Goal: Task Accomplishment & Management: Manage account settings

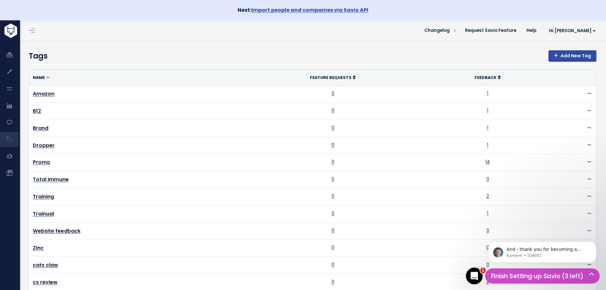
click at [475, 275] on icon "Open Intercom Messenger" at bounding box center [473, 275] width 10 height 10
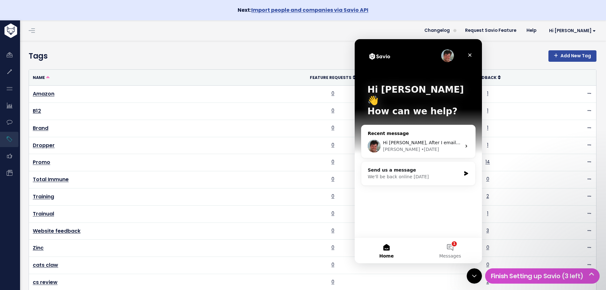
click at [436, 146] on div "Ryan • 4d ago" at bounding box center [422, 149] width 78 height 7
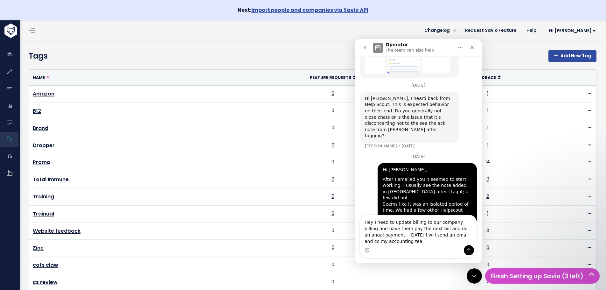
scroll to position [357, 0]
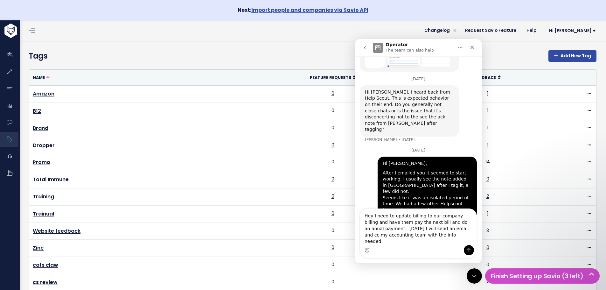
type textarea "Hey I need to update billing to our company billing and have them pay the next …"
click at [466, 248] on button "Send a message…" at bounding box center [469, 250] width 10 height 10
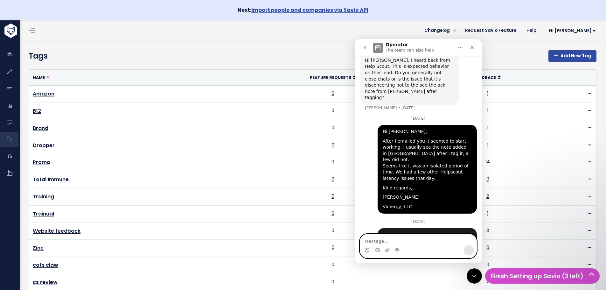
scroll to position [391, 0]
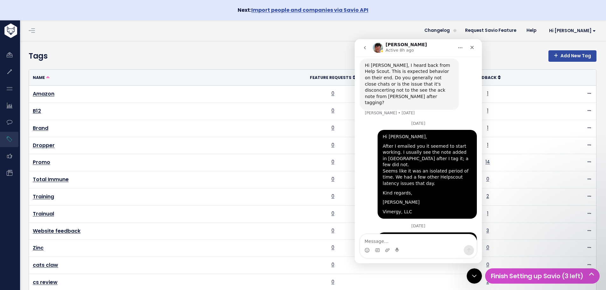
scroll to position [391, 0]
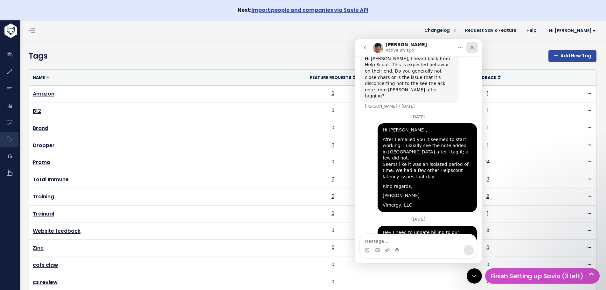
click at [474, 48] on div "Close" at bounding box center [471, 47] width 11 height 11
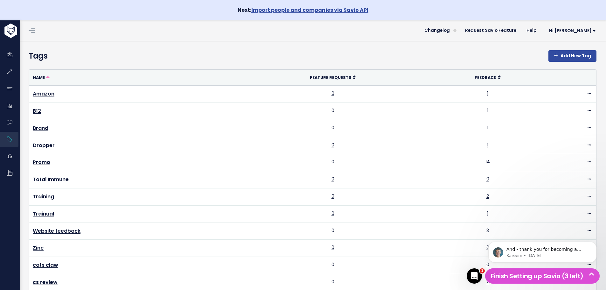
scroll to position [0, 0]
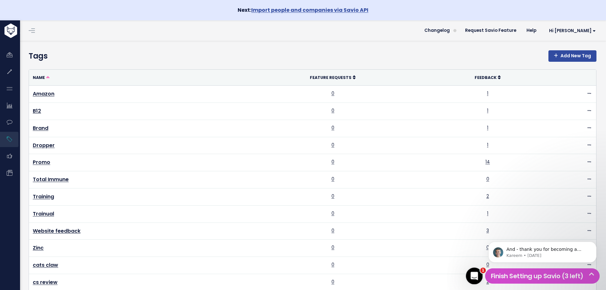
click at [469, 268] on div "Open Intercom Messenger" at bounding box center [473, 274] width 21 height 21
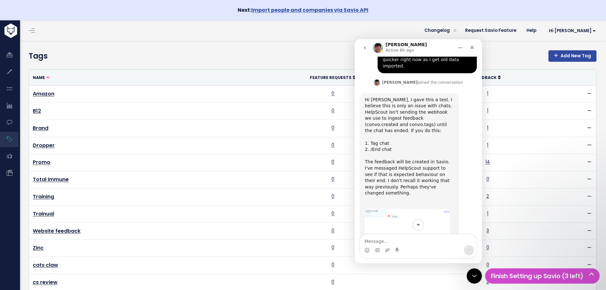
scroll to position [136, 0]
click at [418, 224] on icon "Scroll to bottom" at bounding box center [418, 225] width 6 height 6
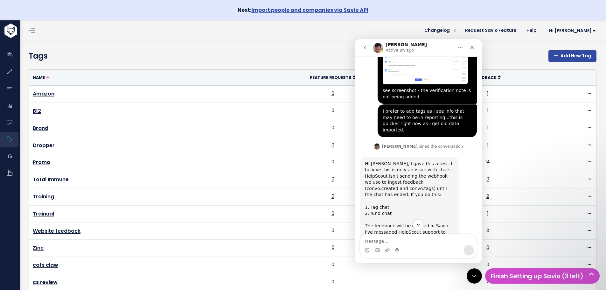
scroll to position [0, 0]
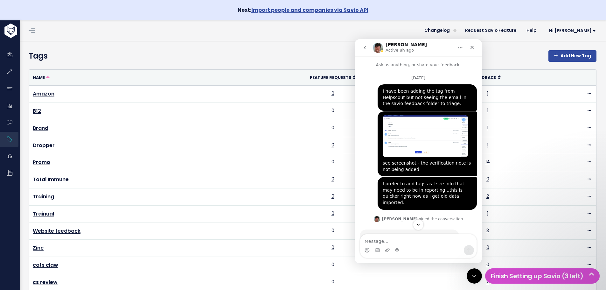
click at [363, 44] on button "go back" at bounding box center [365, 48] width 12 height 12
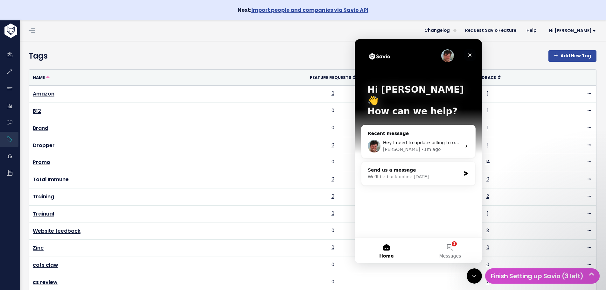
click at [468, 55] on icon "Close" at bounding box center [469, 54] width 5 height 5
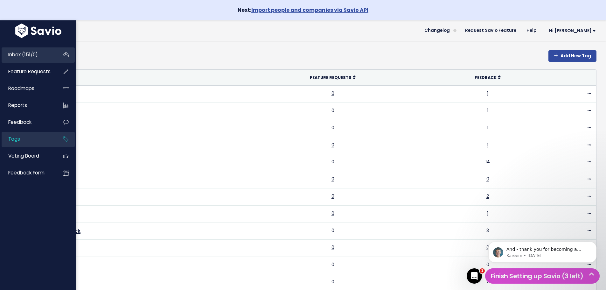
click at [43, 53] on link "Inbox (151/0)" at bounding box center [27, 54] width 51 height 15
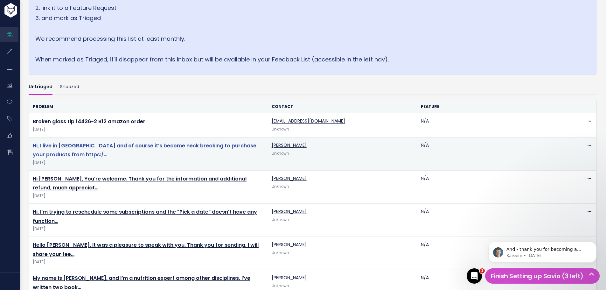
scroll to position [159, 0]
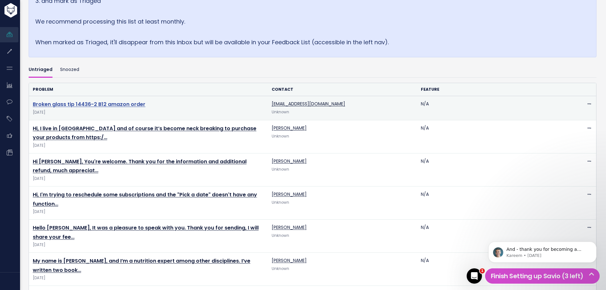
click at [72, 105] on link "Broken glass tip 14436-2 B12 amazon order" at bounding box center [89, 103] width 113 height 7
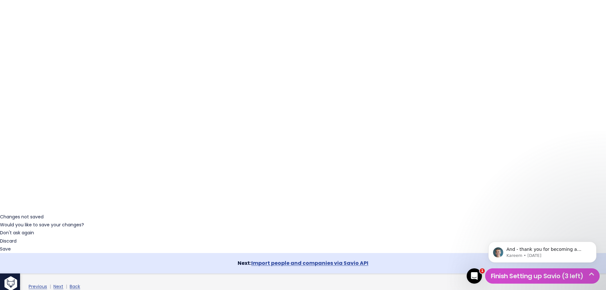
scroll to position [83, 0]
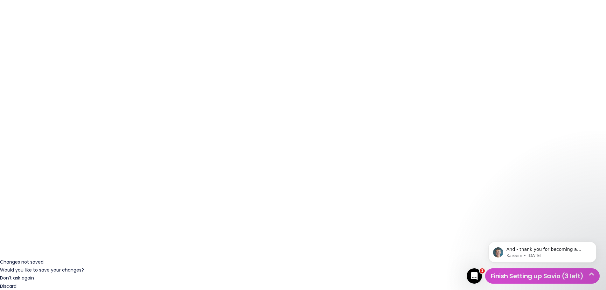
scroll to position [83, 0]
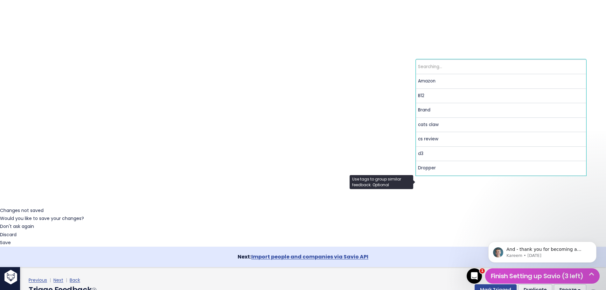
scroll to position [0, 0]
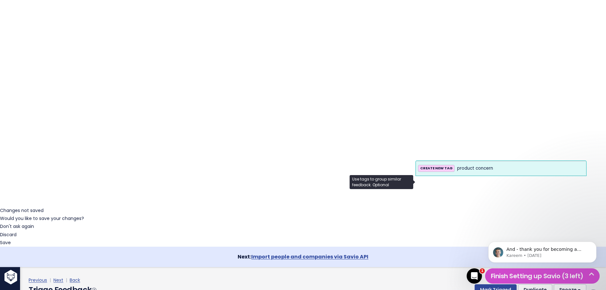
type input "product concern"
click at [436, 169] on strong "CREATE NEW TAG" at bounding box center [436, 167] width 32 height 5
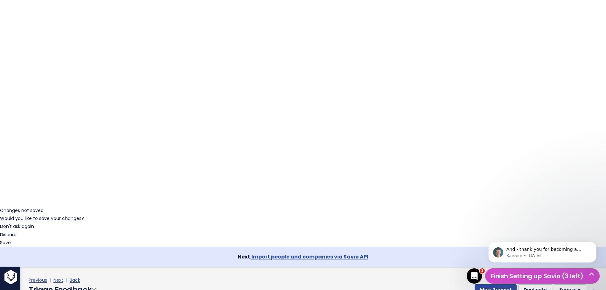
scroll to position [85, 0]
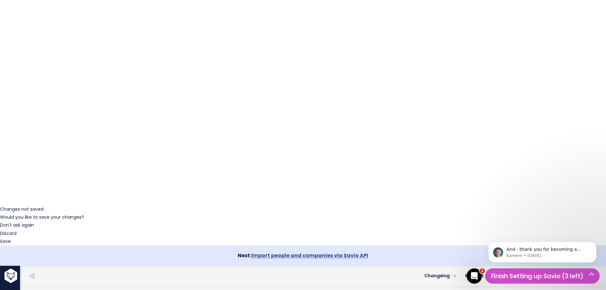
scroll to position [0, 0]
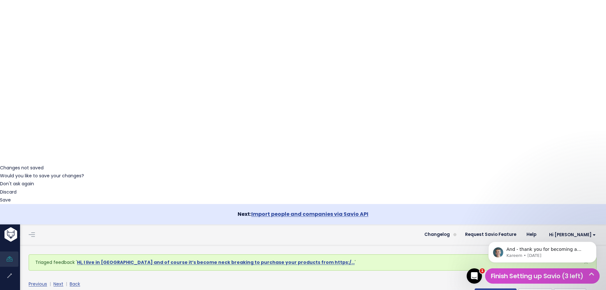
scroll to position [35, 0]
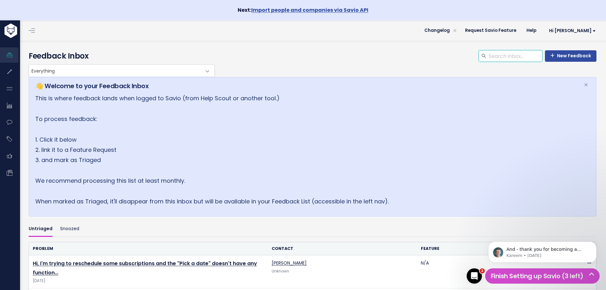
click at [498, 59] on input "search" at bounding box center [515, 55] width 54 height 11
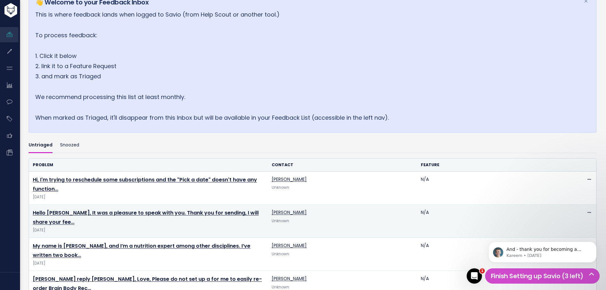
scroll to position [95, 0]
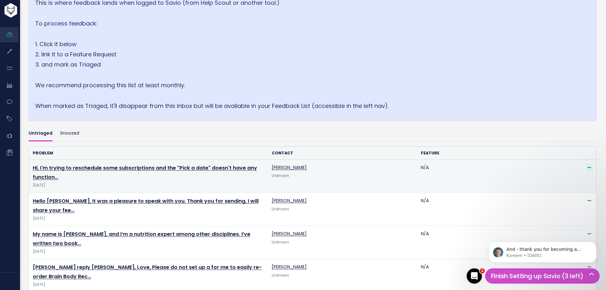
type input "tag"
click at [587, 168] on span at bounding box center [589, 167] width 6 height 8
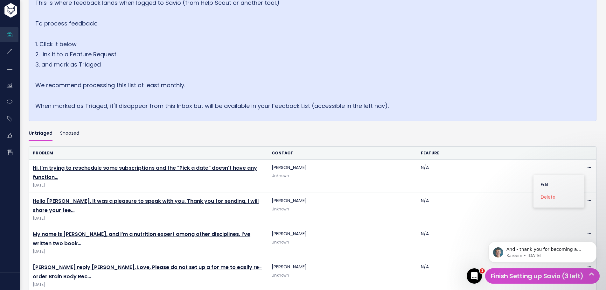
click at [558, 148] on th "Feature" at bounding box center [491, 153] width 149 height 13
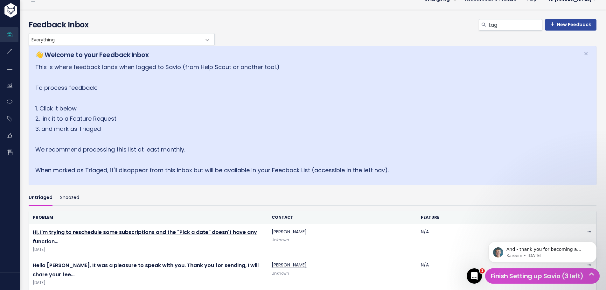
scroll to position [0, 0]
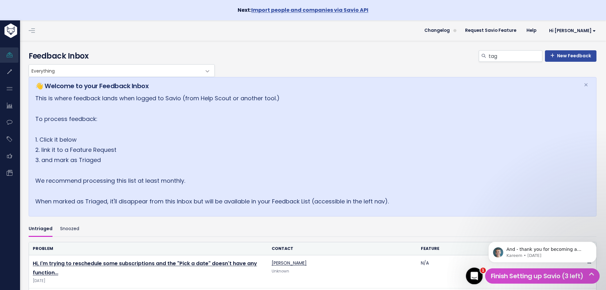
click at [477, 272] on icon "Open Intercom Messenger" at bounding box center [473, 275] width 10 height 10
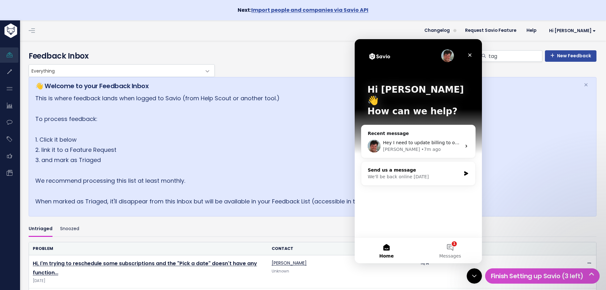
click at [394, 167] on div "Send us a message" at bounding box center [414, 170] width 93 height 7
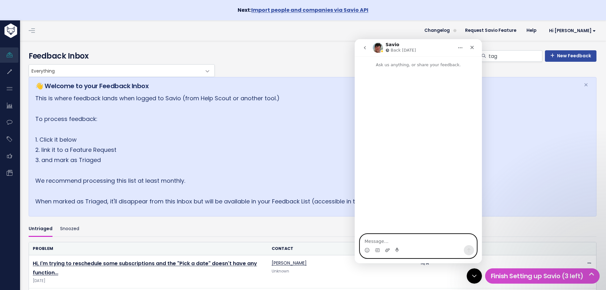
click at [389, 251] on icon "Upload attachment" at bounding box center [387, 249] width 5 height 5
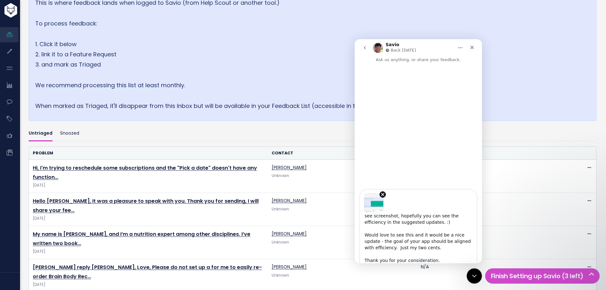
scroll to position [11, 0]
click at [403, 259] on textarea "Hey - found an opportunity for improvement - see screenshot, hopefully you can …" at bounding box center [418, 238] width 116 height 50
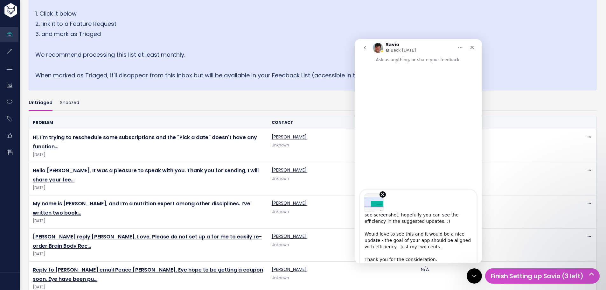
scroll to position [159, 0]
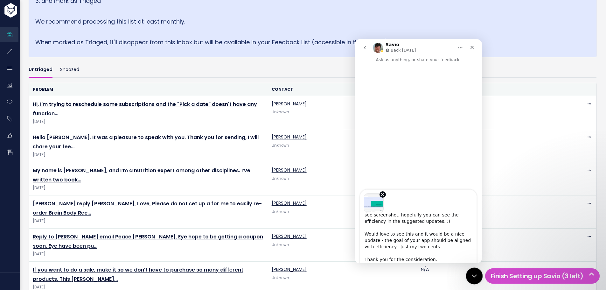
type textarea "Hey - found an opportunity for improvement - see screenshot, hopefully you can …"
click at [472, 280] on div "Close Intercom Messenger" at bounding box center [473, 274] width 15 height 15
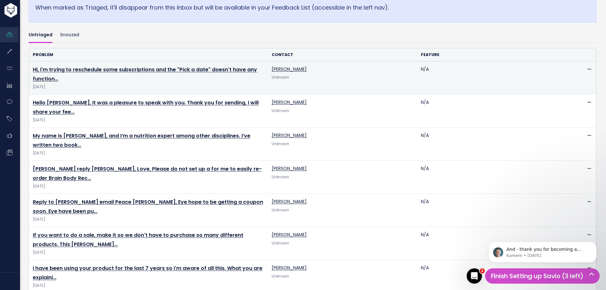
scroll to position [191, 0]
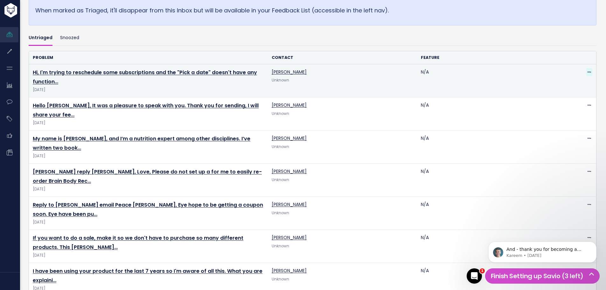
click at [587, 72] on icon at bounding box center [588, 72] width 3 height 4
click at [553, 86] on link "Edit" at bounding box center [559, 89] width 46 height 12
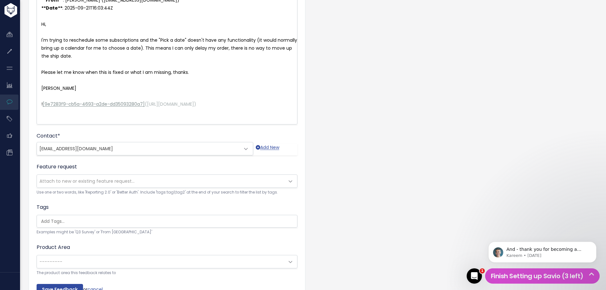
scroll to position [129, 0]
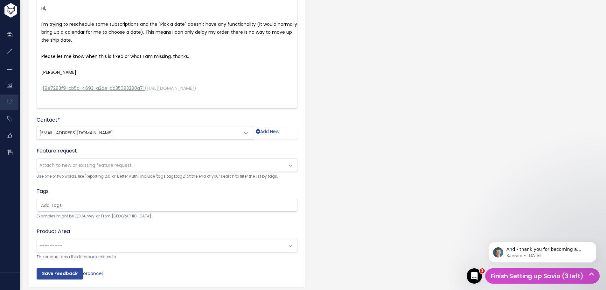
click at [152, 209] on input "search" at bounding box center [168, 205] width 260 height 7
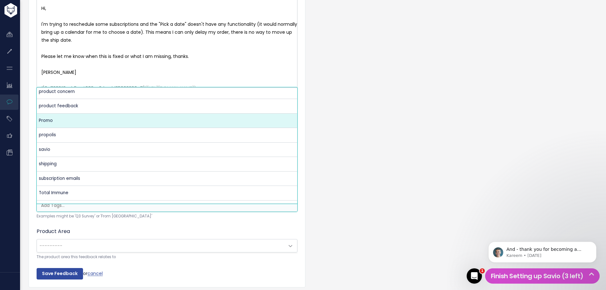
scroll to position [252, 0]
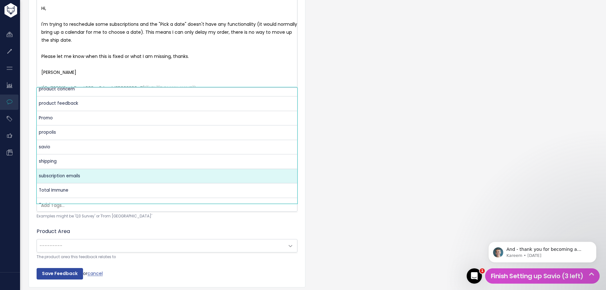
select select "13729"
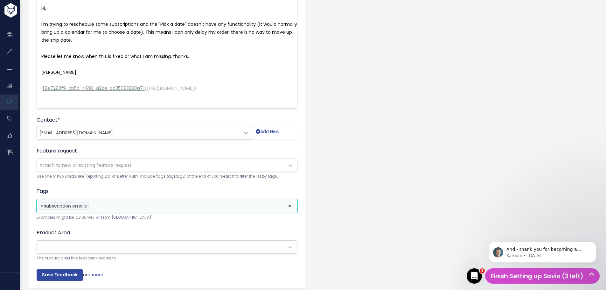
click at [111, 208] on li at bounding box center [186, 206] width 193 height 7
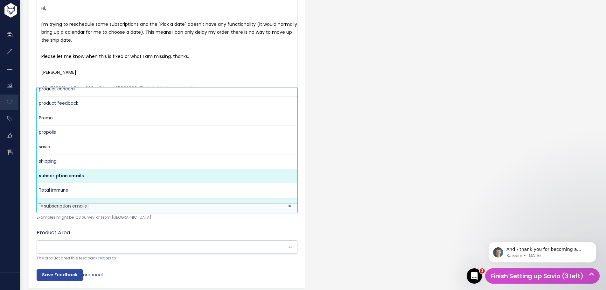
click at [116, 209] on li at bounding box center [186, 206] width 193 height 7
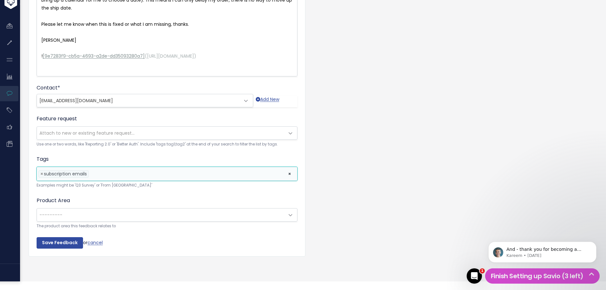
scroll to position [162, 0]
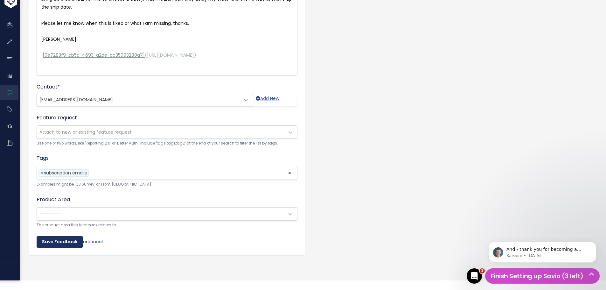
click at [54, 246] on input "Save Feedback" at bounding box center [60, 241] width 46 height 11
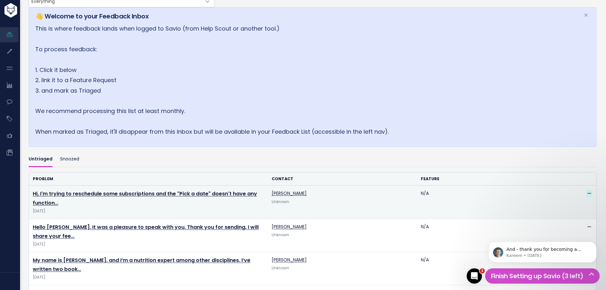
click at [587, 192] on icon at bounding box center [588, 193] width 3 height 4
click at [560, 207] on link "Edit" at bounding box center [559, 210] width 46 height 12
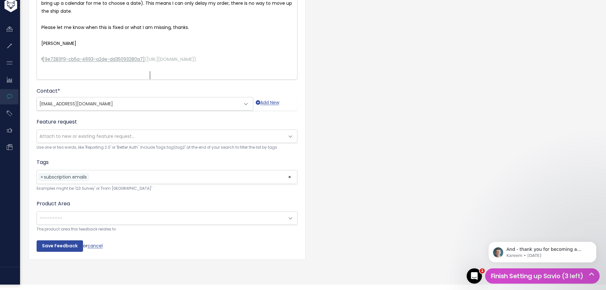
scroll to position [162, 0]
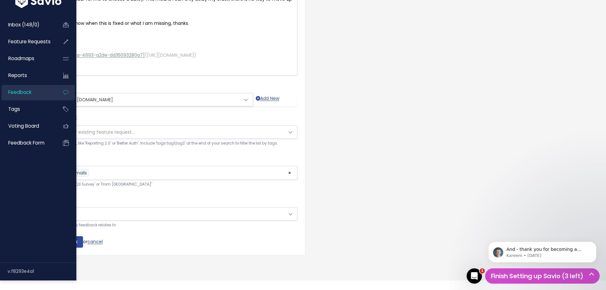
click at [21, 95] on span "Feedback" at bounding box center [19, 92] width 23 height 7
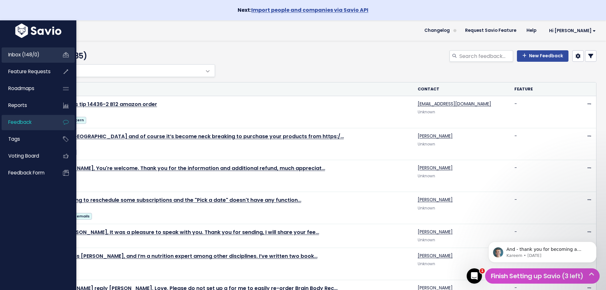
click at [21, 52] on span "Inbox (148/0)" at bounding box center [23, 54] width 31 height 7
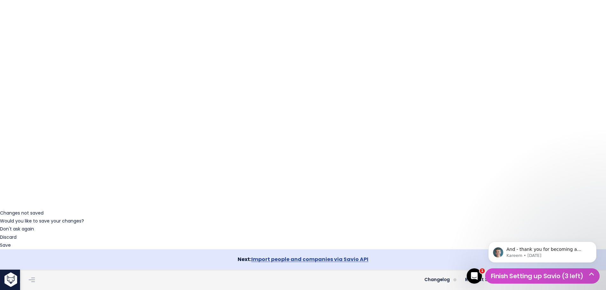
scroll to position [95, 0]
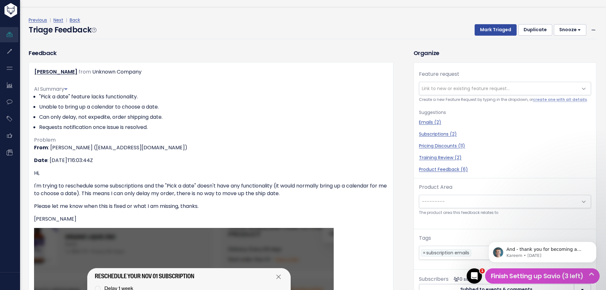
scroll to position [32, 0]
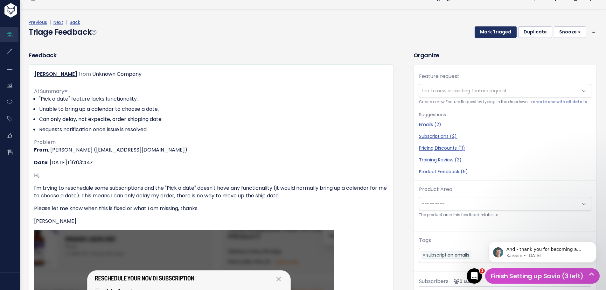
click at [486, 32] on button "Mark Triaged" at bounding box center [495, 31] width 42 height 11
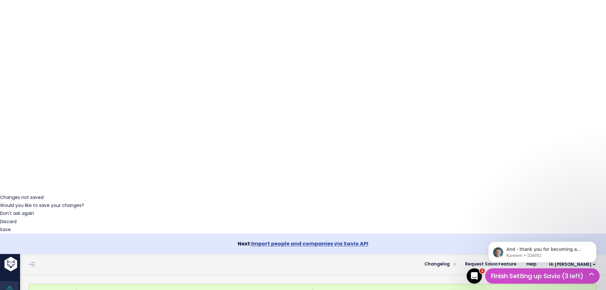
scroll to position [127, 0]
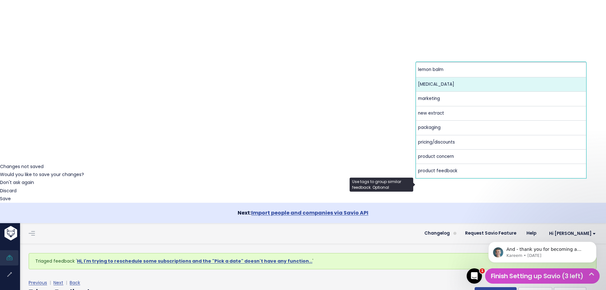
scroll to position [159, 0]
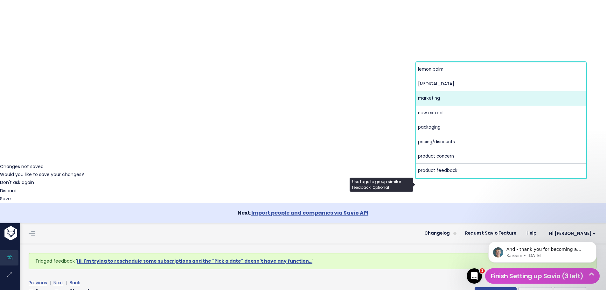
select select "13860"
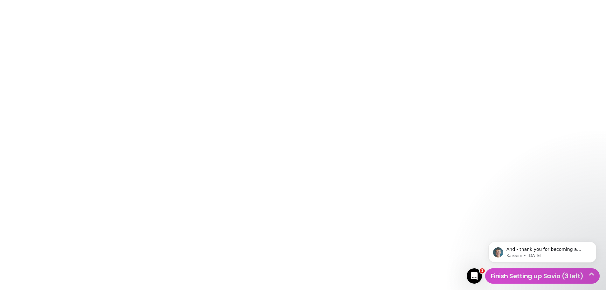
scroll to position [0, 0]
drag, startPoint x: 0, startPoint y: 0, endPoint x: 492, endPoint y: 92, distance: 500.2
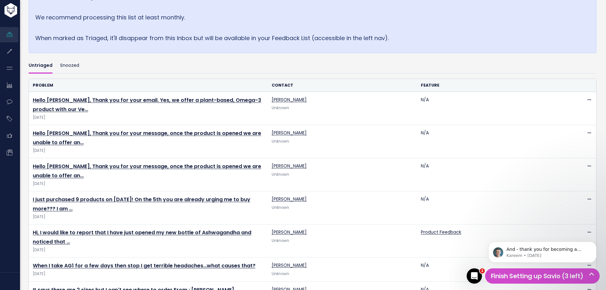
scroll to position [223, 0]
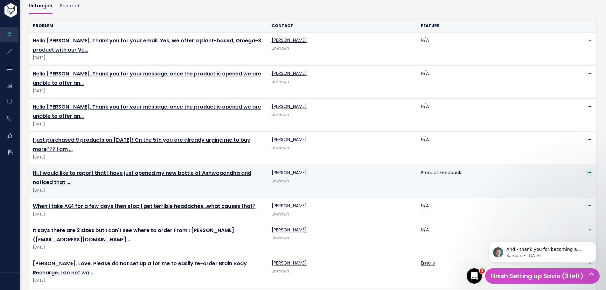
click at [587, 170] on span at bounding box center [589, 173] width 6 height 8
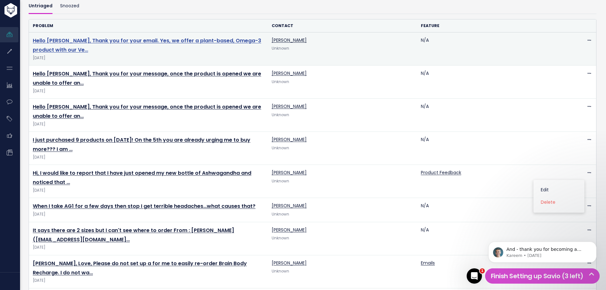
click at [203, 41] on link "Hello Laura, Thank you for your email. Yes, we offer a plant-based, Omega-3 pro…" at bounding box center [147, 45] width 228 height 17
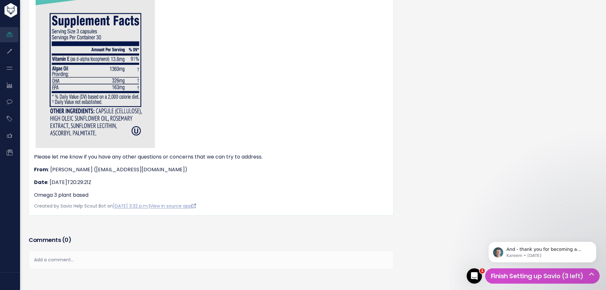
scroll to position [373, 0]
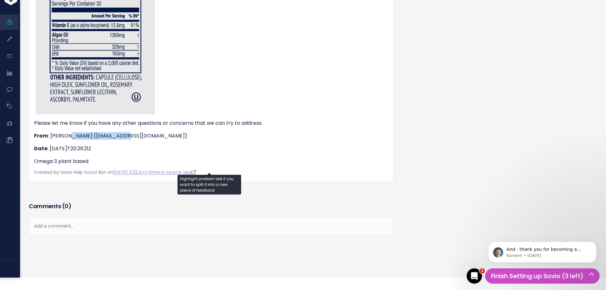
drag, startPoint x: 124, startPoint y: 142, endPoint x: 68, endPoint y: 141, distance: 56.0
click at [68, 140] on p "From : Laura (laurasnotes@aol.com)" at bounding box center [211, 136] width 354 height 8
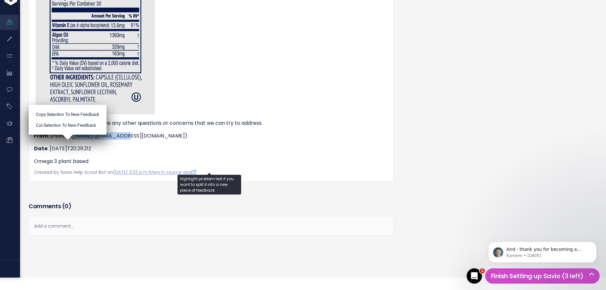
copy p "laurasnotes@aol.com"
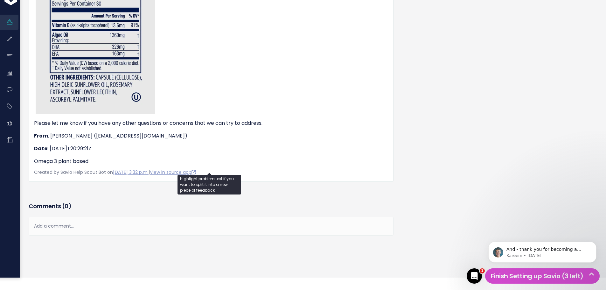
click at [129, 140] on p "From : Laura (laurasnotes@aol.com)" at bounding box center [211, 136] width 354 height 8
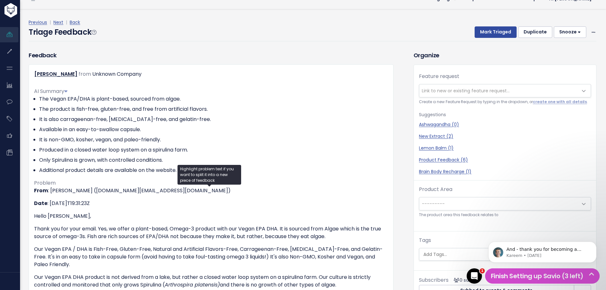
scroll to position [0, 0]
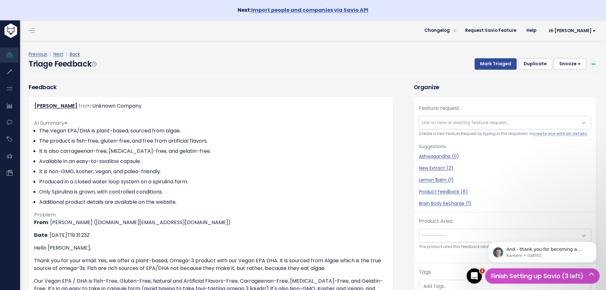
click at [590, 63] on span at bounding box center [593, 64] width 6 height 8
click at [545, 97] on link "Delete" at bounding box center [568, 93] width 46 height 12
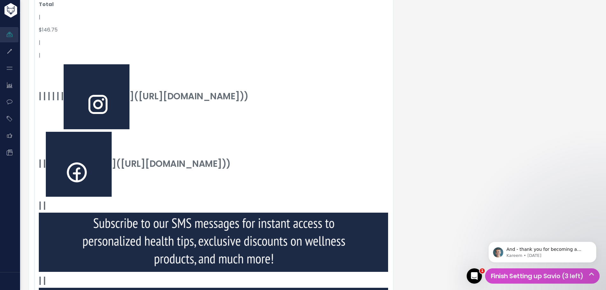
scroll to position [3943, 0]
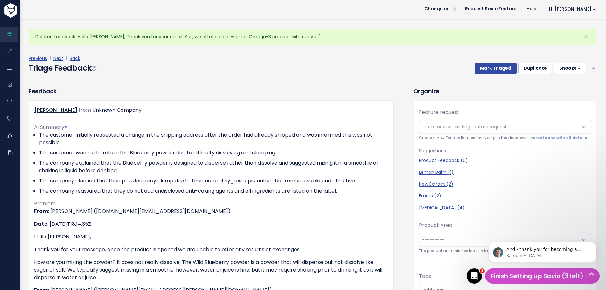
scroll to position [0, 0]
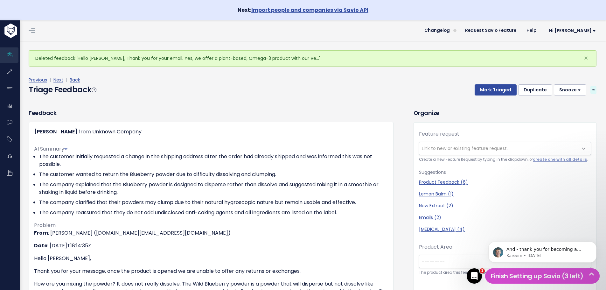
click at [590, 91] on span at bounding box center [593, 90] width 6 height 8
click at [557, 120] on link "Delete" at bounding box center [568, 119] width 46 height 12
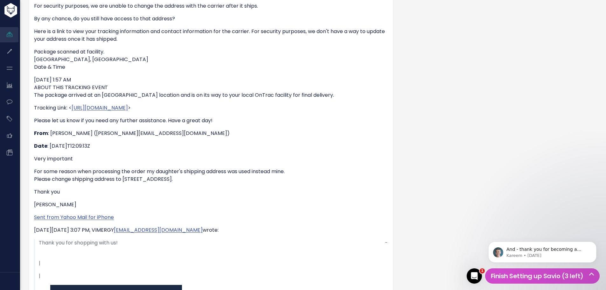
scroll to position [541, 0]
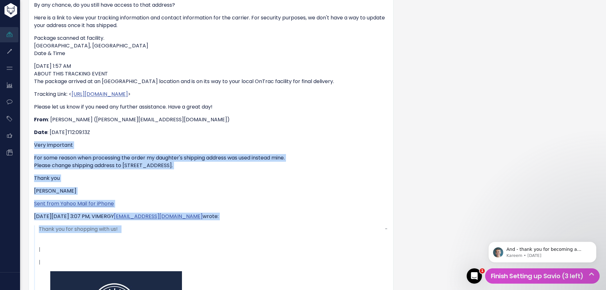
drag, startPoint x: 123, startPoint y: 231, endPoint x: 30, endPoint y: 139, distance: 131.6
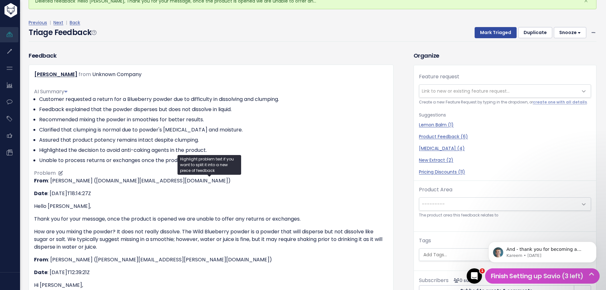
scroll to position [0, 0]
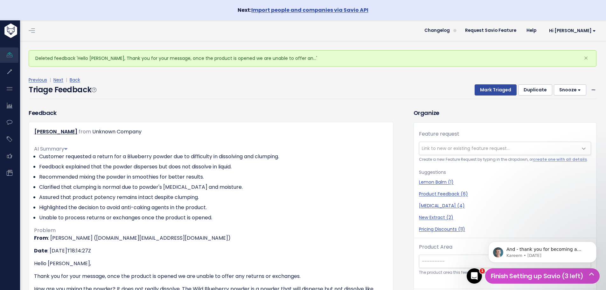
click at [325, 134] on div "[PERSON_NAME] from Unknown Company" at bounding box center [210, 131] width 363 height 9
click at [592, 90] on icon at bounding box center [593, 90] width 3 height 4
click at [566, 107] on link "Edit" at bounding box center [568, 107] width 46 height 12
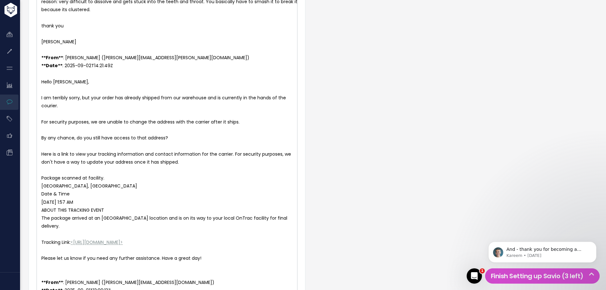
scroll to position [682, 0]
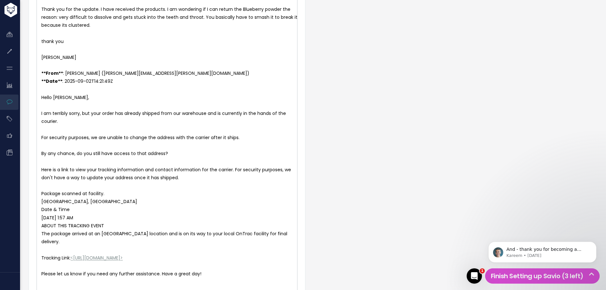
type textarea "[Sent from Yahoo Mail for iPhone](https://linkprotect.cudasvc.com/url?a=https%3…"
drag, startPoint x: 196, startPoint y: 168, endPoint x: 49, endPoint y: 117, distance: 155.5
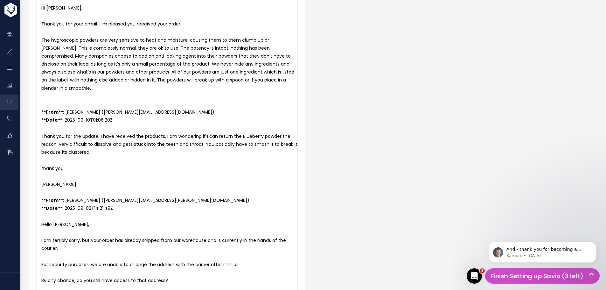
scroll to position [555, 0]
type textarea "**From**: Martin gutierrez (martin.gutierrez65@yahoo.com) **Date**: 2025-09-01T…"
drag, startPoint x: 94, startPoint y: 243, endPoint x: 38, endPoint y: 79, distance: 173.9
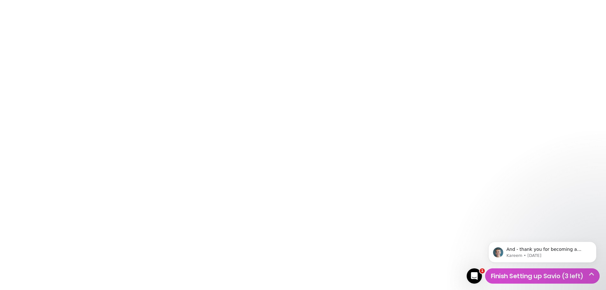
scroll to position [0, 0]
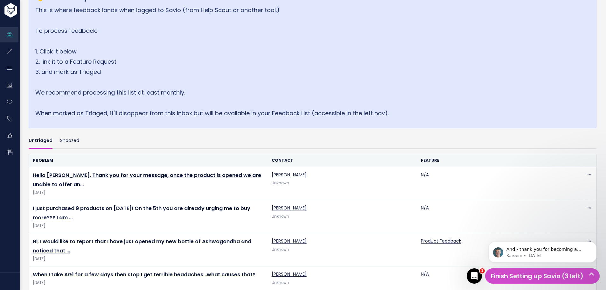
scroll to position [127, 0]
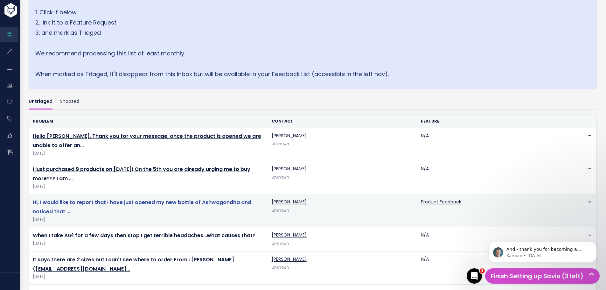
click at [143, 199] on link "Hi, I would like to report that I have just opened my new bottle of Ashwagandha…" at bounding box center [142, 206] width 218 height 17
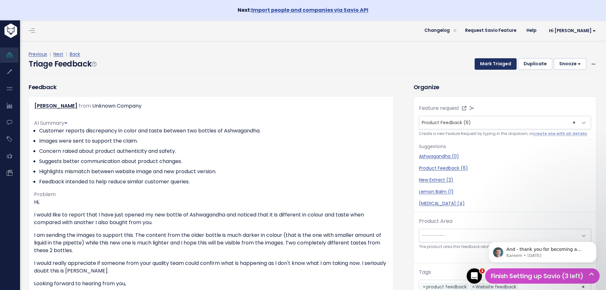
click at [492, 66] on button "Mark Triaged" at bounding box center [495, 63] width 42 height 11
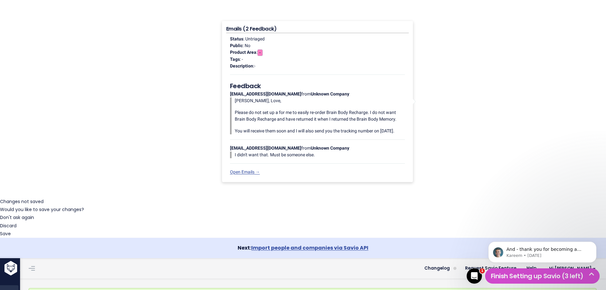
scroll to position [77, 0]
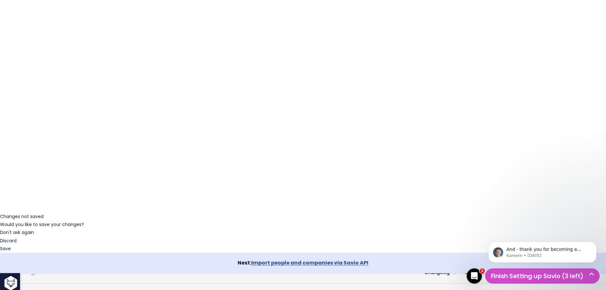
scroll to position [21, 0]
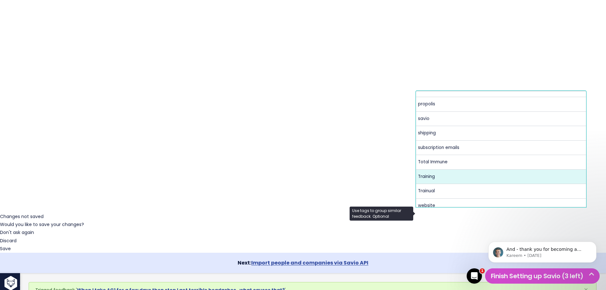
scroll to position [315, 0]
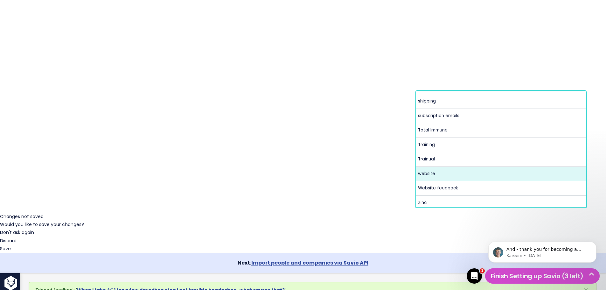
select select "13726"
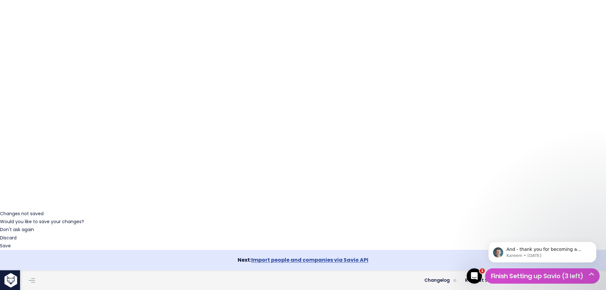
scroll to position [15, 0]
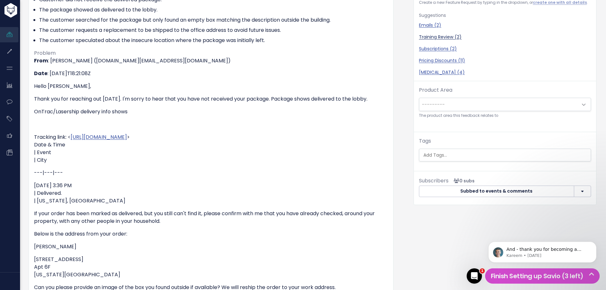
scroll to position [223, 0]
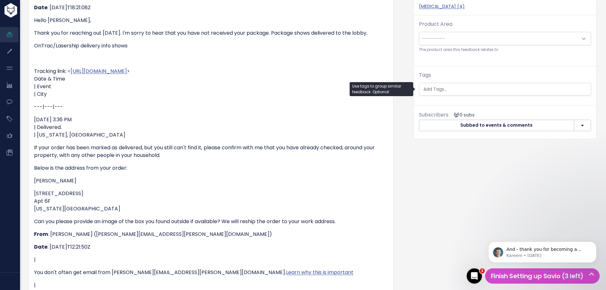
click at [458, 92] on input "search" at bounding box center [506, 89] width 170 height 7
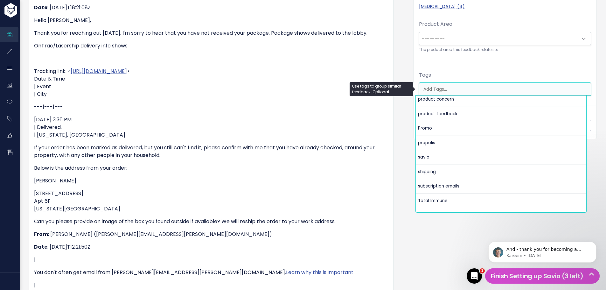
scroll to position [251, 0]
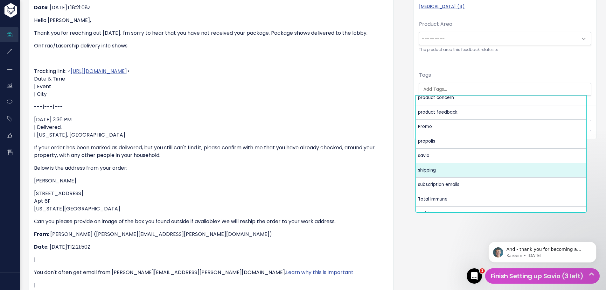
select select "13734"
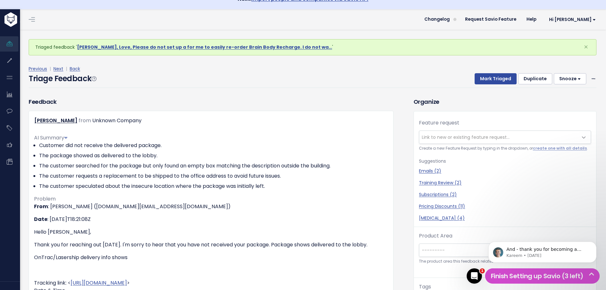
scroll to position [0, 0]
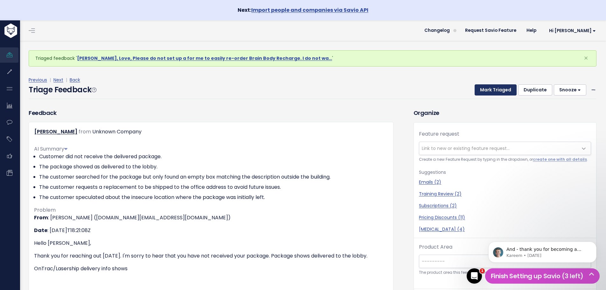
click at [492, 87] on button "Mark Triaged" at bounding box center [495, 89] width 42 height 11
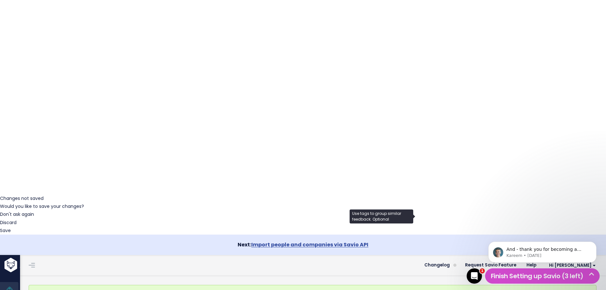
scroll to position [0, 2]
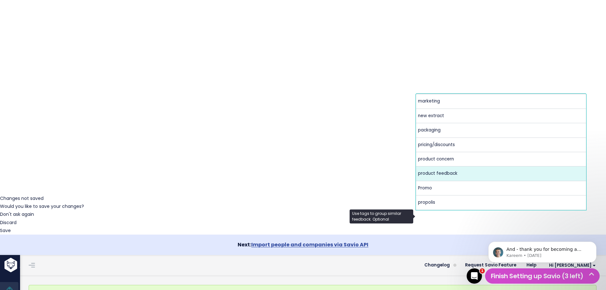
scroll to position [252, 0]
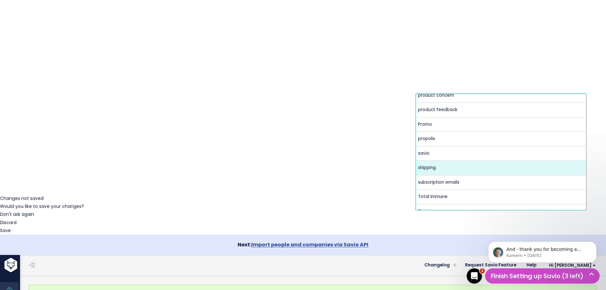
select select "13734"
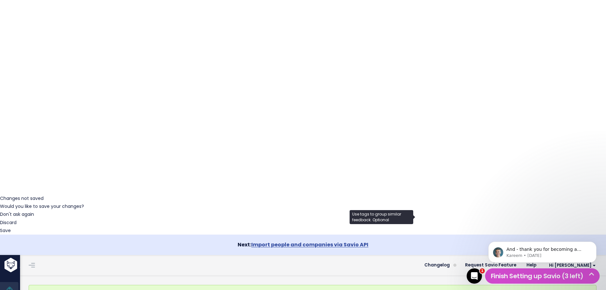
scroll to position [0, 0]
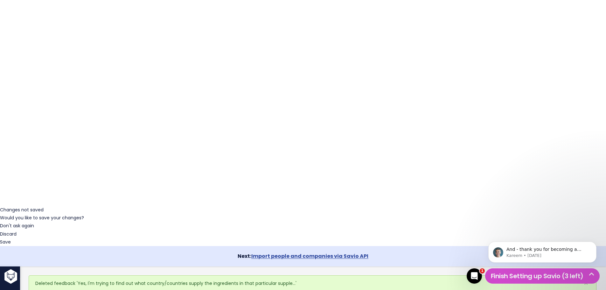
scroll to position [95, 0]
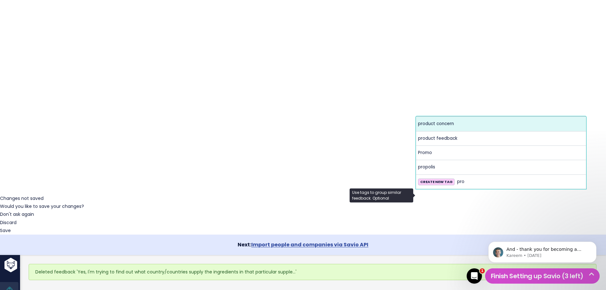
type input "pro"
select select "13886"
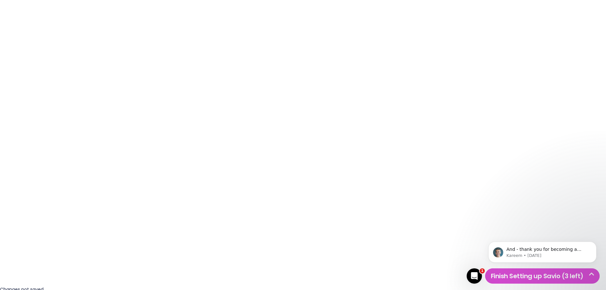
scroll to position [0, 0]
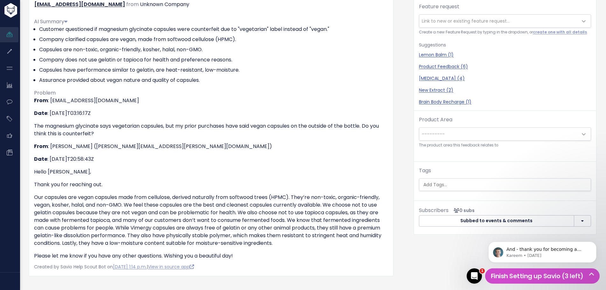
scroll to position [159, 0]
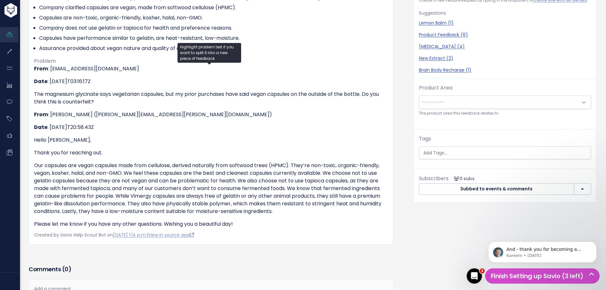
click at [183, 76] on div "From : [PERSON_NAME][EMAIL_ADDRESS][DOMAIN_NAME] Date : [DATE]T03:16:17Z The ma…" at bounding box center [211, 146] width 354 height 163
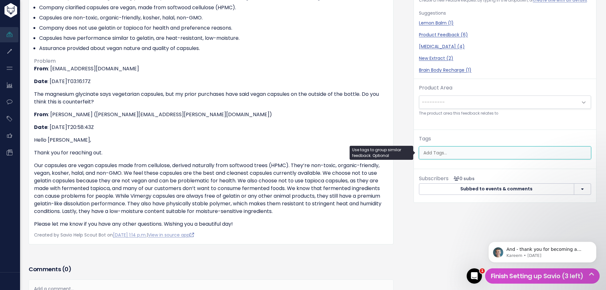
scroll to position [0, 2]
click at [449, 156] on ul at bounding box center [504, 153] width 171 height 12
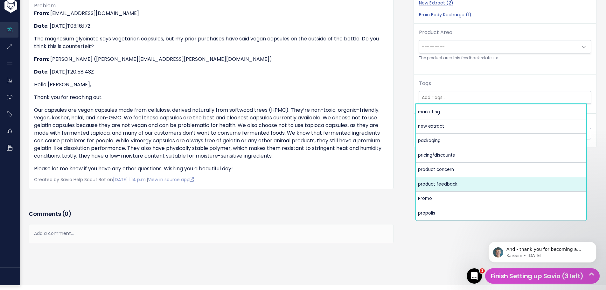
scroll to position [0, 0]
select select "13724"
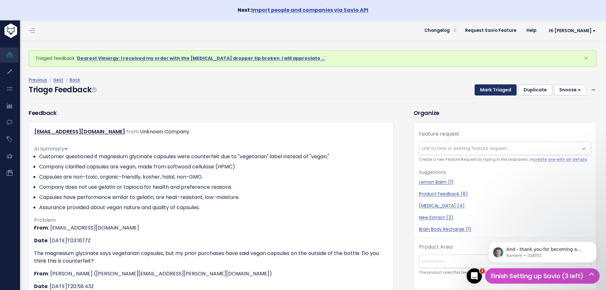
click at [487, 84] on button "Mark Triaged" at bounding box center [495, 89] width 42 height 11
